Goal: Task Accomplishment & Management: Complete application form

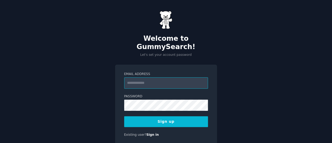
click at [175, 78] on input "Email Address" at bounding box center [166, 83] width 84 height 11
type input "**********"
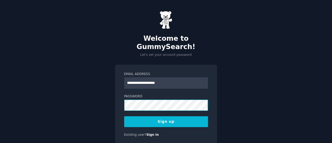
click at [98, 113] on div "**********" at bounding box center [166, 82] width 332 height 164
click at [175, 117] on button "Sign up" at bounding box center [166, 122] width 84 height 11
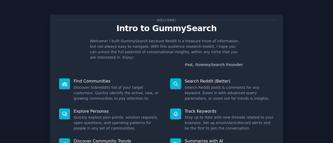
scroll to position [60, 0]
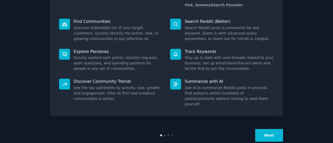
click at [267, 129] on button "Next" at bounding box center [269, 135] width 28 height 13
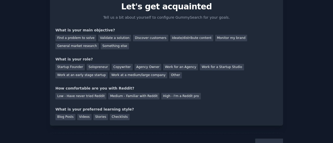
scroll to position [24, 0]
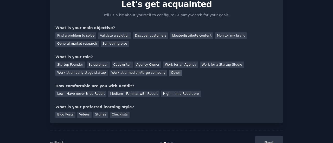
click at [169, 72] on div "Other" at bounding box center [175, 73] width 13 height 7
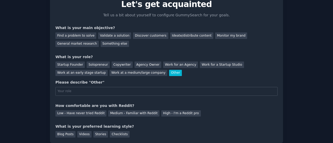
click at [169, 72] on div "Other" at bounding box center [175, 73] width 13 height 7
click at [72, 67] on div "Startup Founder" at bounding box center [69, 65] width 29 height 7
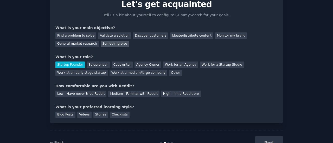
click at [101, 44] on div "Something else" at bounding box center [115, 44] width 28 height 7
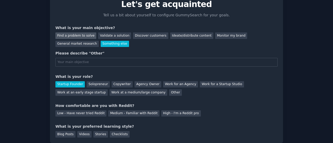
click at [88, 36] on div "Find a problem to solve" at bounding box center [75, 36] width 41 height 7
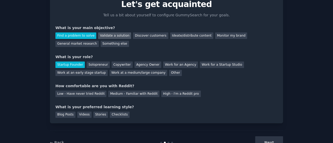
click at [102, 35] on div "Validate a solution" at bounding box center [114, 36] width 33 height 7
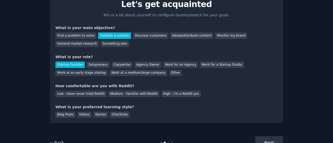
scroll to position [43, 0]
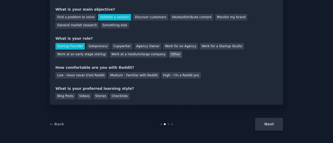
click at [169, 54] on div "Other" at bounding box center [175, 55] width 13 height 7
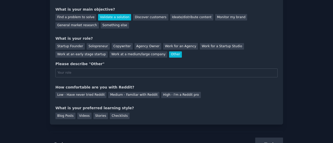
drag, startPoint x: 104, startPoint y: 63, endPoint x: 99, endPoint y: 71, distance: 8.7
click at [102, 65] on div "Please describe "Other"" at bounding box center [166, 63] width 222 height 5
click at [98, 74] on input "text" at bounding box center [166, 73] width 222 height 9
click at [111, 116] on div "Checklists" at bounding box center [120, 116] width 20 height 7
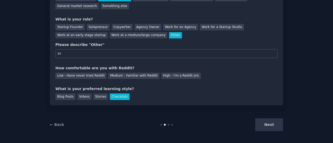
click at [281, 124] on div "Next" at bounding box center [244, 125] width 78 height 13
click at [268, 124] on div "Next" at bounding box center [244, 125] width 78 height 13
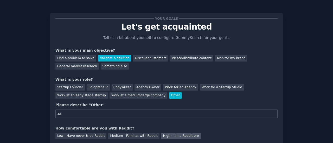
scroll to position [0, 0]
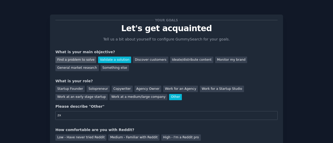
click at [81, 60] on div "Find a problem to solve" at bounding box center [75, 60] width 41 height 7
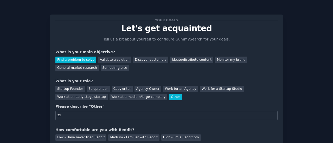
scroll to position [62, 0]
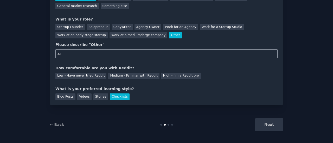
click at [123, 56] on input "zx" at bounding box center [166, 53] width 222 height 9
type input "zxa\asas"
click at [98, 96] on div "Stories" at bounding box center [100, 97] width 15 height 7
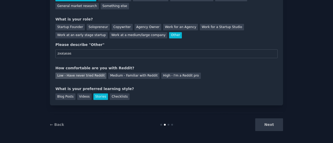
click at [96, 76] on div "Low - Have never tried Reddit" at bounding box center [80, 76] width 51 height 7
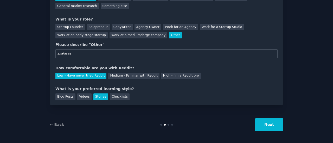
click at [262, 123] on button "Next" at bounding box center [269, 125] width 28 height 13
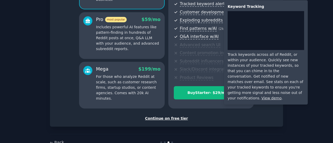
scroll to position [85, 0]
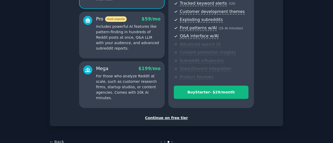
click at [170, 118] on div "Continue on free tier" at bounding box center [166, 118] width 222 height 5
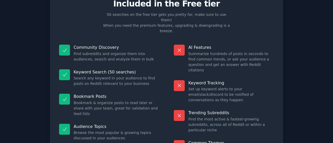
scroll to position [59, 0]
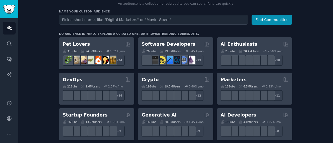
scroll to position [57, 0]
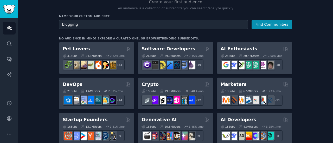
click at [252, 20] on button "Find Communities" at bounding box center [272, 25] width 41 height 10
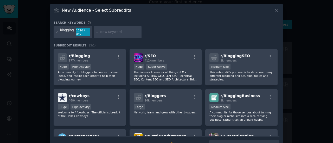
click at [274, 12] on icon at bounding box center [276, 10] width 5 height 5
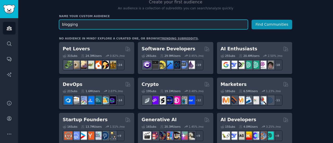
drag, startPoint x: 121, startPoint y: 22, endPoint x: 46, endPoint y: 27, distance: 75.0
type input "recipes"
click at [252, 20] on button "Find Communities" at bounding box center [272, 25] width 41 height 10
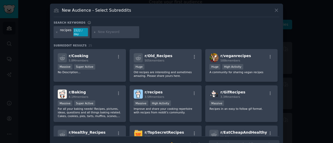
scroll to position [9, 0]
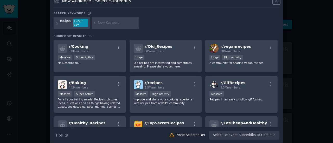
click at [276, 1] on icon at bounding box center [276, 0] width 5 height 5
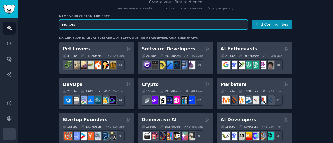
click at [8, 132] on icon "Sidebar" at bounding box center [9, 134] width 5 height 5
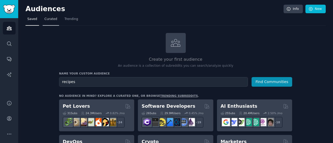
click at [52, 21] on span "Curated" at bounding box center [50, 19] width 13 height 5
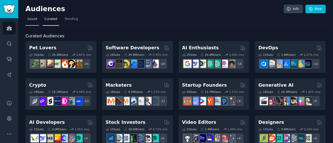
click at [32, 22] on link "Saved" at bounding box center [32, 20] width 14 height 11
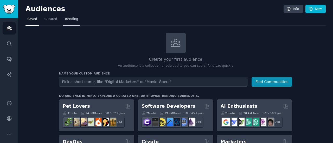
click at [65, 24] on link "Trending" at bounding box center [71, 20] width 17 height 11
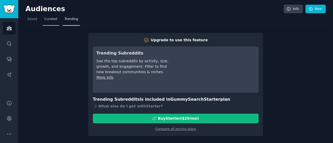
click at [50, 22] on link "Curated" at bounding box center [51, 20] width 16 height 11
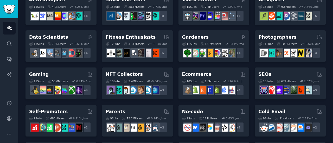
scroll to position [124, 0]
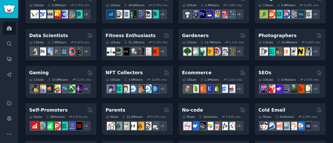
drag, startPoint x: 267, startPoint y: 76, endPoint x: 329, endPoint y: 70, distance: 62.5
click at [329, 70] on div "Audiences Info New Saved Curated Trending Curated Audiences Pet Lovers 31 Sub s…" at bounding box center [175, 87] width 315 height 423
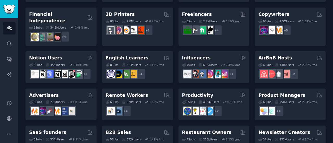
scroll to position [273, 0]
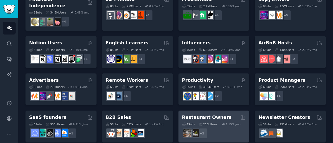
click at [207, 114] on h2 "Restaurant Owners" at bounding box center [206, 117] width 49 height 7
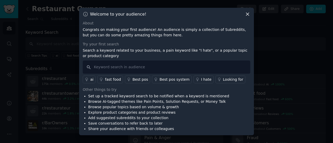
click at [115, 97] on li "Set up a tracked keyword search to be notified when a keyword is mentioned" at bounding box center [158, 96] width 141 height 5
click at [247, 15] on icon at bounding box center [247, 13] width 5 height 5
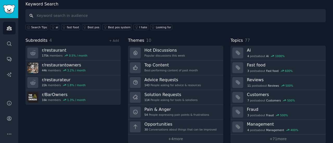
scroll to position [35, 0]
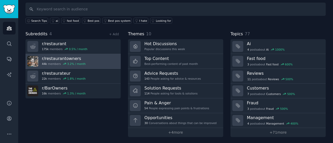
click at [53, 57] on h3 "r/ restaurantowners" at bounding box center [64, 58] width 44 height 5
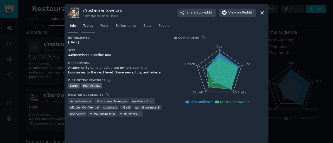
click at [88, 27] on span "Topics" at bounding box center [88, 26] width 10 height 5
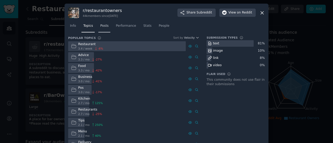
click at [103, 25] on span "Posts" at bounding box center [104, 26] width 8 height 5
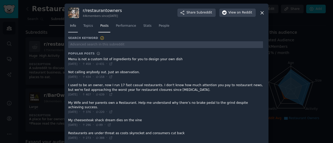
click at [71, 27] on span "Info" at bounding box center [73, 26] width 6 height 5
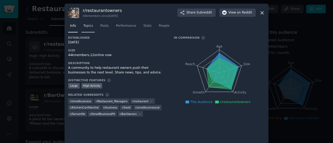
click at [87, 25] on span "Topics" at bounding box center [88, 26] width 10 height 5
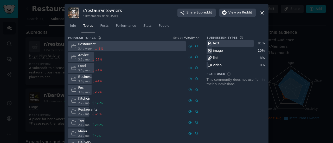
click at [262, 13] on icon at bounding box center [261, 12] width 5 height 5
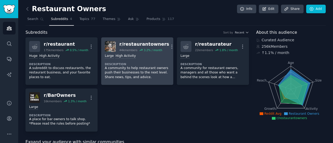
click at [133, 46] on div "r/ restaurantowners" at bounding box center [144, 44] width 50 height 7
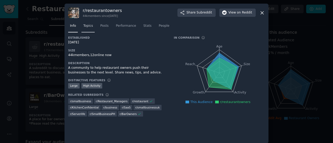
click at [87, 26] on span "Topics" at bounding box center [88, 26] width 10 height 5
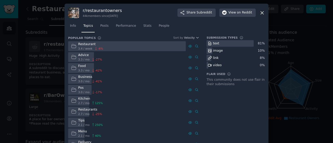
click at [262, 13] on icon at bounding box center [261, 12] width 5 height 5
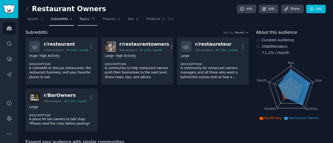
click at [83, 19] on span "Topics" at bounding box center [84, 19] width 10 height 5
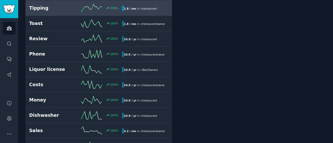
scroll to position [284, 0]
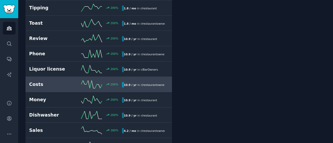
click at [87, 82] on icon at bounding box center [91, 85] width 21 height 8
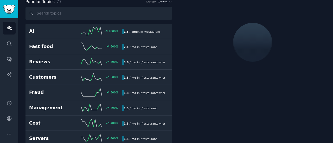
scroll to position [29, 0]
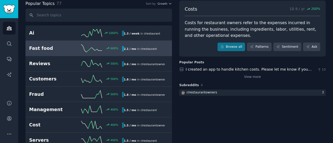
click at [85, 48] on icon at bounding box center [91, 48] width 21 height 8
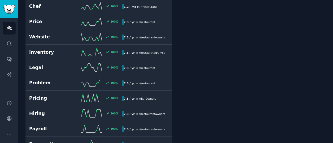
scroll to position [656, 0]
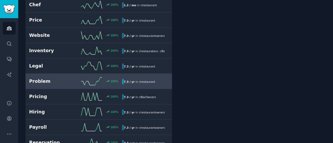
click at [95, 78] on icon at bounding box center [91, 82] width 21 height 8
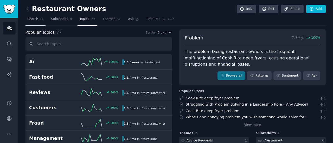
click at [29, 23] on link "Search" at bounding box center [35, 20] width 20 height 11
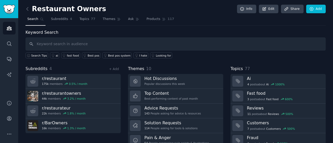
click at [24, 8] on div "Restaurant Owners Info Edit Share Add Search Subreddits 4 Topics 77 Themes Ask …" at bounding box center [175, 89] width 315 height 179
click at [30, 8] on icon at bounding box center [27, 8] width 5 height 5
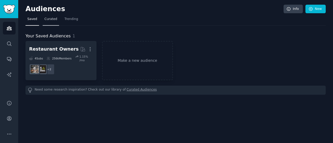
click at [46, 20] on span "Curated" at bounding box center [50, 19] width 13 height 5
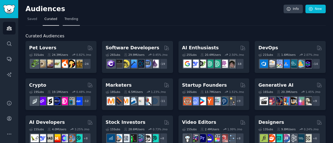
click at [65, 21] on span "Trending" at bounding box center [72, 19] width 14 height 5
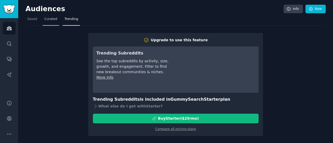
click at [50, 20] on span "Curated" at bounding box center [50, 19] width 13 height 5
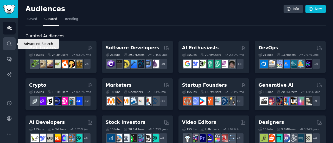
click at [8, 49] on link "Search" at bounding box center [9, 43] width 13 height 13
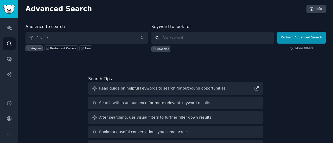
click at [185, 39] on input "text" at bounding box center [212, 38] width 122 height 12
click at [305, 50] on link "More filters" at bounding box center [301, 48] width 23 height 5
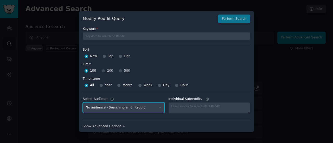
click at [153, 112] on select "No audience - Searching all of Reddit Restaurant Owners - 4 Subreddits" at bounding box center [124, 107] width 82 height 11
click at [190, 63] on label "Limit" at bounding box center [167, 64] width 168 height 5
click at [261, 59] on div at bounding box center [166, 71] width 333 height 143
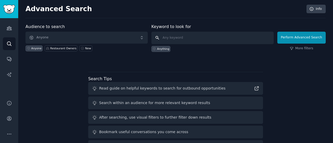
click at [180, 38] on input "text" at bounding box center [212, 38] width 122 height 12
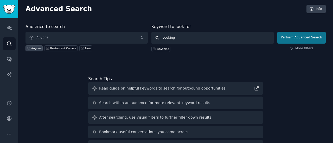
type input "cooking"
click at [294, 36] on button "Perform Advanced Search" at bounding box center [301, 38] width 48 height 12
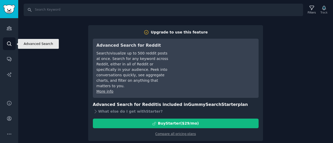
click at [10, 42] on icon "Sidebar" at bounding box center [9, 44] width 4 height 4
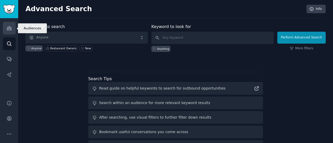
click at [7, 29] on icon "Sidebar" at bounding box center [9, 29] width 5 height 4
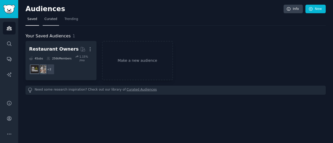
click at [49, 21] on span "Curated" at bounding box center [50, 19] width 13 height 5
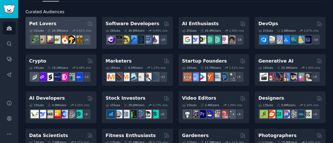
scroll to position [31, 0]
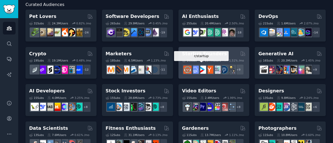
click at [202, 64] on div at bounding box center [202, 69] width 11 height 11
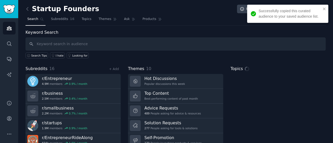
scroll to position [35, 0]
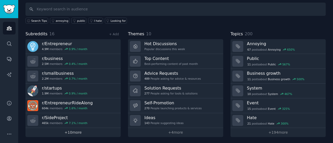
click at [72, 133] on link "+ 10 more" at bounding box center [72, 132] width 95 height 9
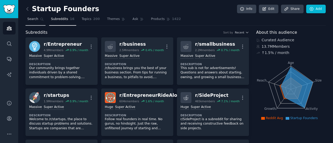
click at [33, 22] on link "Search" at bounding box center [35, 20] width 20 height 11
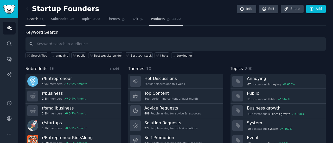
click at [172, 17] on span "1422" at bounding box center [176, 19] width 9 height 5
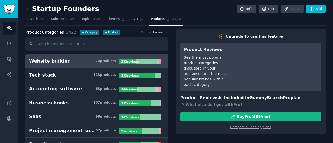
click at [28, 8] on icon at bounding box center [27, 8] width 5 height 5
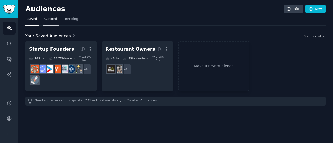
click at [51, 22] on link "Curated" at bounding box center [51, 20] width 16 height 11
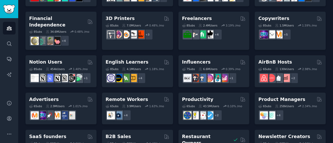
scroll to position [273, 0]
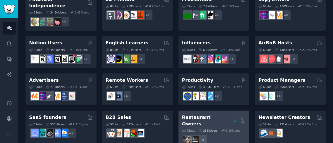
click at [221, 129] on icon at bounding box center [223, 131] width 4 height 4
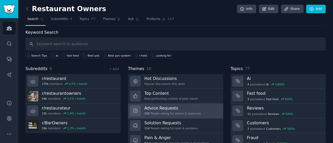
scroll to position [35, 0]
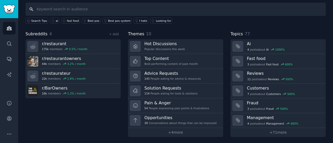
click at [64, 12] on input "text" at bounding box center [175, 9] width 300 height 13
paste input "easy dinner"
type input "easy dinner"
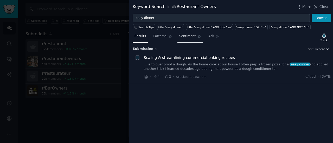
click at [197, 34] on link "Sentiment" at bounding box center [189, 37] width 25 height 11
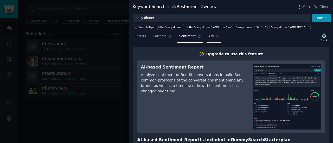
click at [209, 36] on span "Ask" at bounding box center [211, 36] width 6 height 5
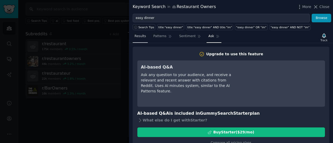
click at [138, 37] on span "Results" at bounding box center [139, 36] width 11 height 5
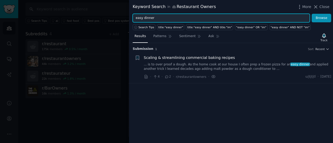
click at [157, 20] on input "easy dinner" at bounding box center [221, 18] width 177 height 9
drag, startPoint x: 157, startPoint y: 20, endPoint x: 129, endPoint y: 22, distance: 28.2
click at [129, 22] on div "Keyword Search in Restaurant Owners More Close easy dinner Browse Search Tips t…" at bounding box center [166, 71] width 333 height 143
type input "recipes"
click at [312, 14] on button "Browse" at bounding box center [322, 18] width 20 height 9
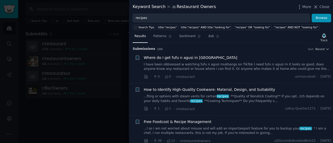
click at [331, 18] on div "recipes Browse" at bounding box center [231, 18] width 204 height 9
click at [325, 18] on button "Browse" at bounding box center [322, 18] width 20 height 9
click at [308, 8] on span "More" at bounding box center [306, 6] width 9 height 5
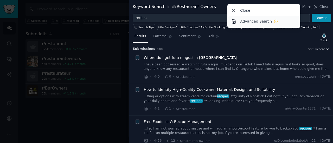
click at [273, 24] on div "Advanced Search" at bounding box center [259, 21] width 38 height 5
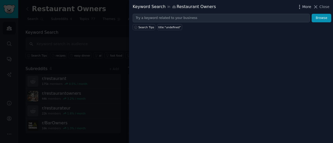
click at [302, 7] on icon "button" at bounding box center [299, 6] width 5 height 5
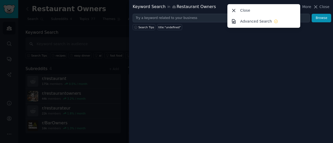
click at [307, 23] on div "Search Tips title:"undefined"" at bounding box center [231, 26] width 204 height 8
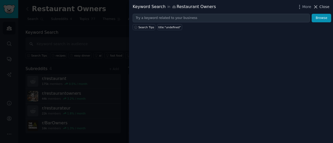
click at [316, 8] on icon at bounding box center [315, 6] width 5 height 5
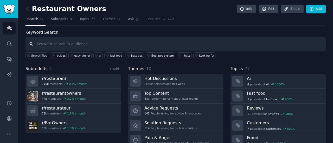
click at [139, 46] on input "text" at bounding box center [175, 43] width 300 height 13
type input "recipes"
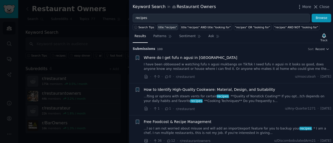
click at [161, 28] on div "title:"recipes"" at bounding box center [167, 27] width 19 height 4
type input "title:"recipes""
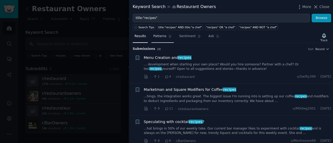
click at [161, 39] on link "Patterns" at bounding box center [162, 37] width 22 height 11
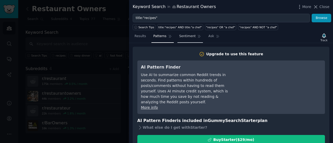
click at [181, 38] on span "Sentiment" at bounding box center [187, 36] width 16 height 5
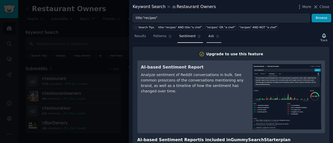
click at [208, 37] on span "Ask" at bounding box center [211, 36] width 6 height 5
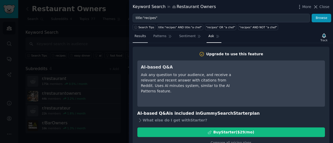
click at [143, 36] on span "Results" at bounding box center [139, 36] width 11 height 5
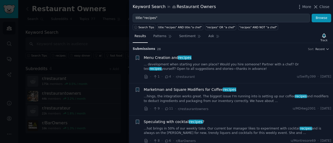
click at [200, 11] on div "Keyword Search in Restaurant Owners More Close" at bounding box center [231, 7] width 204 height 14
click at [171, 9] on div "Keyword Search in Restaurant Owners" at bounding box center [174, 7] width 83 height 7
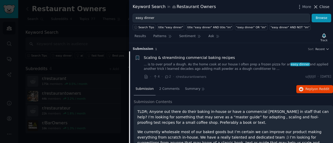
click at [317, 8] on icon at bounding box center [315, 6] width 5 height 5
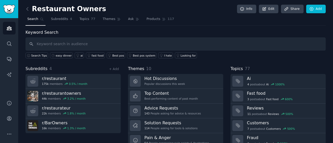
click at [39, 22] on link "Search" at bounding box center [35, 20] width 20 height 11
click at [27, 9] on icon at bounding box center [28, 8] width 2 height 3
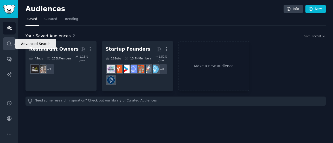
click at [8, 43] on icon "Sidebar" at bounding box center [9, 43] width 5 height 5
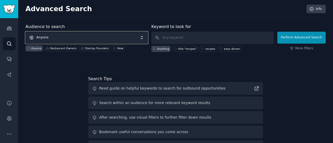
click at [51, 38] on span "Anyone" at bounding box center [86, 38] width 122 height 12
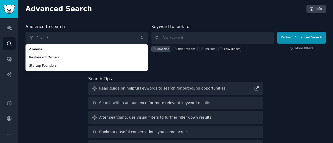
click at [177, 66] on div "Audience to search Anyone Anyone Restaurant Owners Startup Founders Anyone Rest…" at bounding box center [175, 97] width 300 height 146
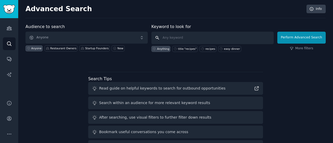
click at [177, 37] on input "text" at bounding box center [212, 38] width 122 height 12
type input "recipes"
click button "Perform Advanced Search" at bounding box center [301, 38] width 48 height 12
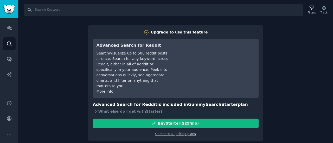
click at [171, 132] on link "Compare all pricing plans" at bounding box center [175, 134] width 41 height 4
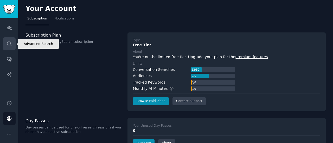
click at [8, 49] on link "Search" at bounding box center [9, 43] width 13 height 13
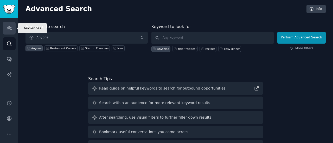
click at [10, 29] on icon "Sidebar" at bounding box center [9, 29] width 5 height 4
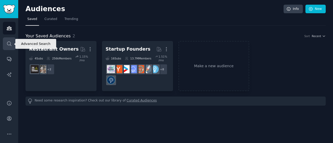
click at [10, 42] on icon "Sidebar" at bounding box center [9, 43] width 5 height 5
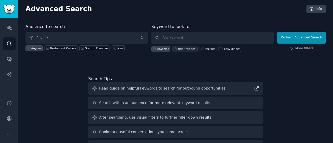
click at [191, 50] on div "title:"recipes"" at bounding box center [184, 49] width 25 height 6
type input "title:"recipes""
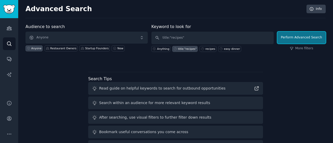
click at [317, 33] on button "Perform Advanced Search" at bounding box center [301, 38] width 48 height 12
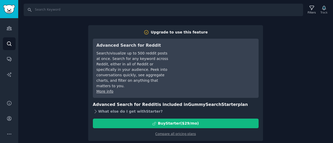
click at [95, 109] on icon at bounding box center [95, 111] width 5 height 5
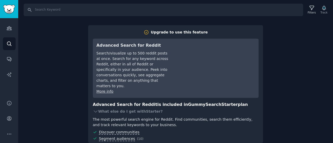
click at [300, 49] on div "Search Filters Track Upgrade to use this feature Advanced Search for Reddit Sea…" at bounding box center [175, 71] width 315 height 143
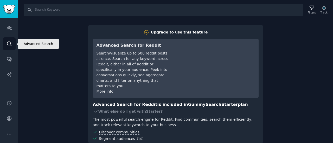
click at [10, 46] on icon "Sidebar" at bounding box center [9, 43] width 5 height 5
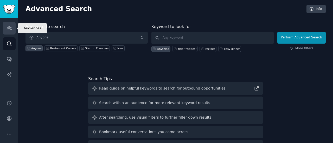
click at [10, 28] on icon "Sidebar" at bounding box center [9, 29] width 5 height 4
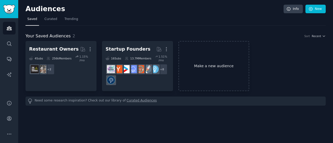
click at [216, 70] on link "Make a new audience" at bounding box center [213, 66] width 71 height 50
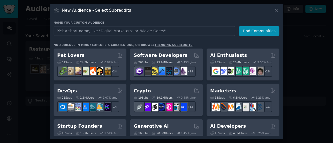
click at [137, 33] on input "text" at bounding box center [145, 31] width 182 height 10
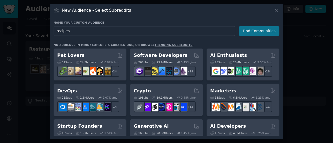
type input "recipes"
click at [256, 32] on button "Find Communities" at bounding box center [259, 31] width 41 height 10
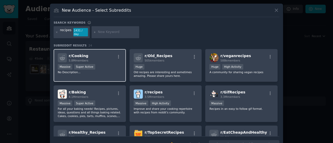
drag, startPoint x: 113, startPoint y: 55, endPoint x: 104, endPoint y: 60, distance: 10.6
click at [104, 64] on div "Massive Super Active" at bounding box center [90, 67] width 64 height 7
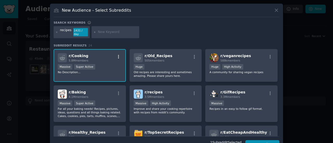
click at [119, 55] on icon "button" at bounding box center [118, 57] width 5 height 5
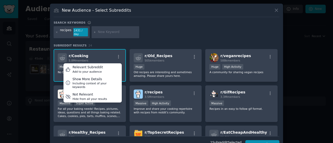
click at [137, 36] on div "Search keywords recipes 1431 / day Subreddit Results 24 r/ Cooking 5.8M members…" at bounding box center [167, 85] width 226 height 129
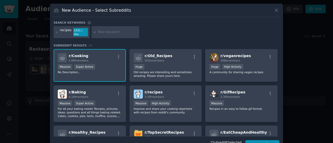
click at [98, 57] on div "r/ Cooking 5.8M members" at bounding box center [90, 57] width 64 height 9
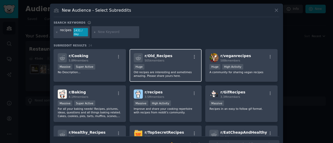
click at [143, 58] on div "r/ Old_Recipes 505k members" at bounding box center [166, 57] width 64 height 9
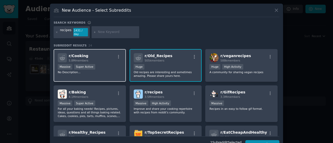
click at [120, 61] on div "r/ Cooking 5.8M members Massive Super Active No Description..." at bounding box center [90, 65] width 72 height 33
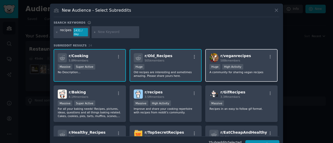
click at [254, 65] on div ">= 80th percentile for submissions / day Huge High Activity" at bounding box center [241, 67] width 64 height 7
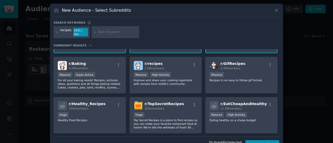
scroll to position [37, 0]
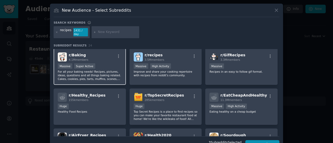
click at [111, 57] on div "r/ Baking 4.1M members" at bounding box center [90, 57] width 64 height 9
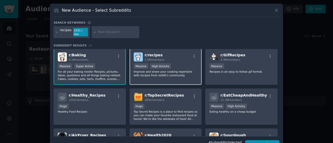
click at [176, 56] on div "r/ recipes 3.5M members" at bounding box center [166, 57] width 64 height 9
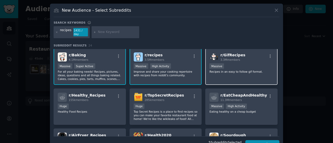
click at [238, 63] on div "1,000,000+ members Massive" at bounding box center [241, 66] width 64 height 7
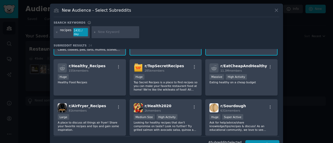
scroll to position [79, 0]
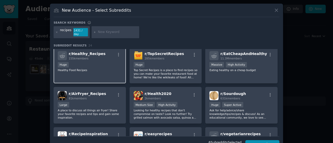
click at [100, 68] on p "Healthy Food Recipes" at bounding box center [90, 70] width 64 height 4
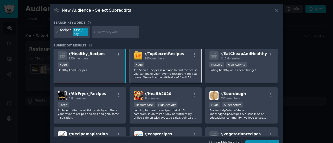
click at [184, 62] on div "100,000 - 1,000,000 members Huge" at bounding box center [166, 65] width 64 height 7
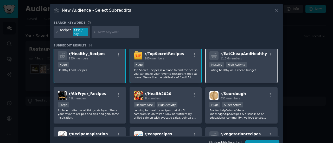
click at [256, 63] on div ">= 80th percentile for submissions / day Massive High Activity" at bounding box center [241, 65] width 64 height 7
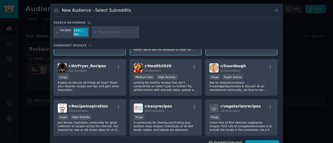
scroll to position [110, 0]
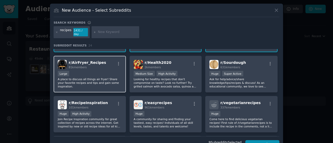
click at [99, 71] on div "Large" at bounding box center [90, 74] width 64 height 7
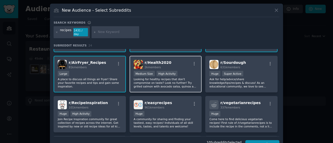
click at [185, 71] on div ">= 80th percentile for submissions / day Medium Size High Activity" at bounding box center [166, 74] width 64 height 7
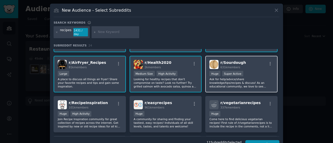
click at [252, 71] on div ">= 95th percentile for submissions / day Huge Super Active" at bounding box center [241, 74] width 64 height 7
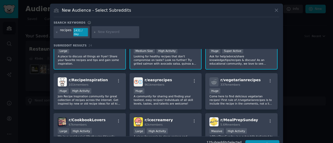
scroll to position [133, 0]
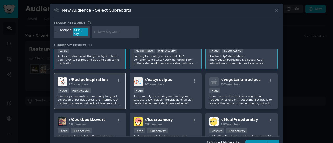
click at [115, 88] on div "Huge High Activity" at bounding box center [90, 91] width 64 height 7
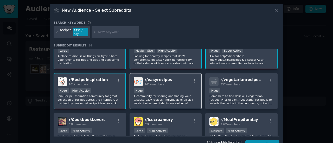
click at [182, 89] on div "Huge" at bounding box center [166, 91] width 64 height 7
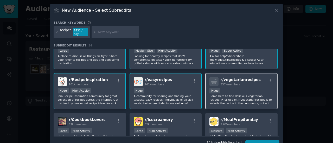
click at [252, 81] on div "r/ vegetarianrecipes 337k members" at bounding box center [241, 81] width 64 height 9
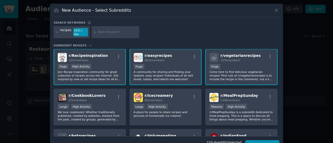
scroll to position [158, 0]
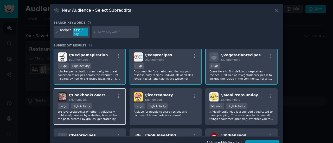
click at [94, 104] on div "Large High Activity" at bounding box center [90, 107] width 64 height 7
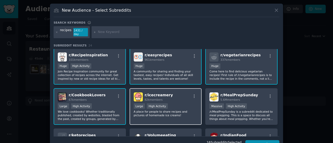
click at [187, 98] on div "r/ icecreamery 82k members Large High Activity A place for people to share reci…" at bounding box center [166, 106] width 72 height 37
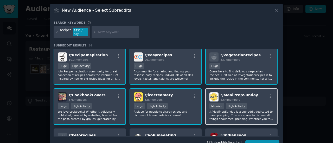
click at [248, 104] on div "1,000,000+ members Massive High Activity" at bounding box center [241, 107] width 64 height 7
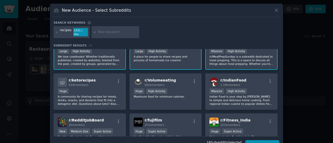
scroll to position [213, 0]
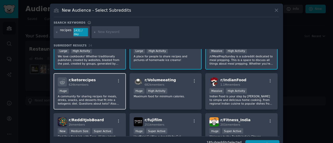
click at [95, 88] on div "Huge" at bounding box center [90, 91] width 64 height 7
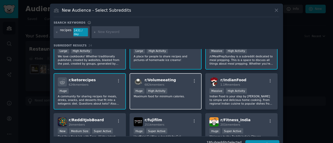
click at [174, 89] on div ">= 80th percentile for submissions / day Huge High Activity" at bounding box center [166, 91] width 64 height 7
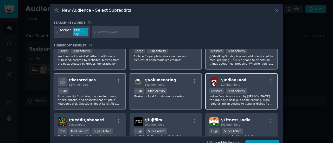
click at [254, 88] on div "Massive High Activity" at bounding box center [241, 91] width 64 height 7
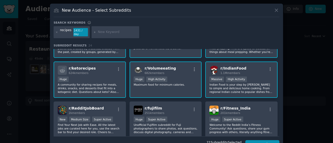
scroll to position [225, 0]
click at [98, 108] on div "r/ RedditJobBoard 2k members" at bounding box center [90, 110] width 64 height 9
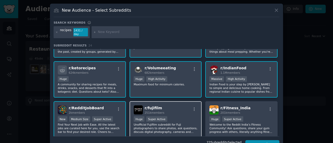
click at [171, 108] on div "r/ fujifilm 251k members" at bounding box center [166, 110] width 64 height 9
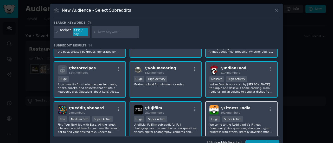
click at [250, 108] on div "r/ Fitness_India 201k members" at bounding box center [241, 110] width 64 height 9
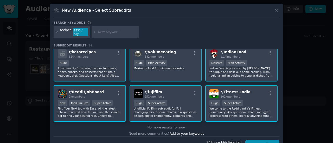
scroll to position [244, 0]
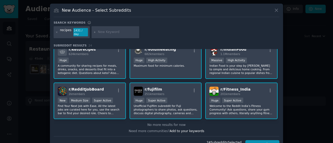
click at [249, 91] on div "r/ Fitness_India 201k members" at bounding box center [241, 91] width 64 height 9
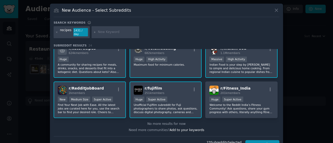
scroll to position [9, 0]
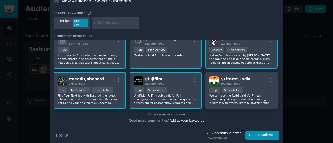
click at [168, 113] on div "No more results for now" at bounding box center [167, 115] width 226 height 5
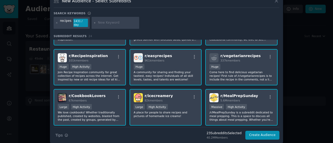
scroll to position [157, 0]
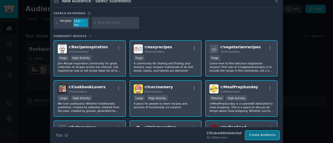
click at [256, 131] on button "Create Audience" at bounding box center [262, 135] width 34 height 9
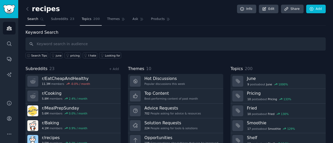
click at [86, 21] on span "Topics" at bounding box center [87, 19] width 10 height 5
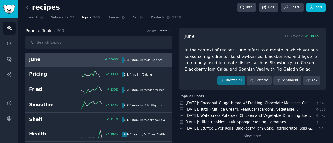
scroll to position [1, 0]
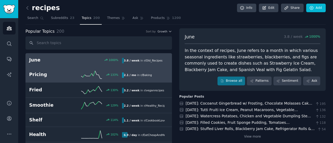
click at [95, 72] on icon at bounding box center [91, 75] width 21 height 8
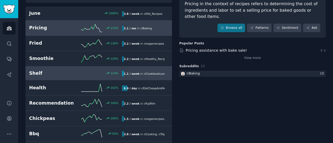
scroll to position [50, 0]
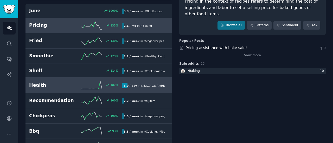
click at [76, 86] on div "102 %" at bounding box center [98, 85] width 46 height 8
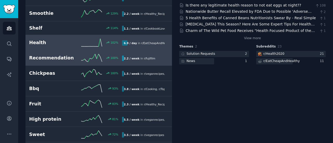
scroll to position [93, 0]
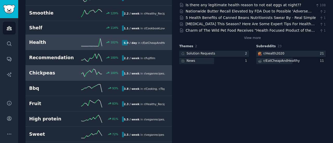
click at [55, 73] on h2 "Chickpeas" at bounding box center [52, 73] width 46 height 7
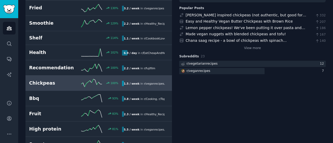
scroll to position [56, 0]
